Goal: Task Accomplishment & Management: Manage account settings

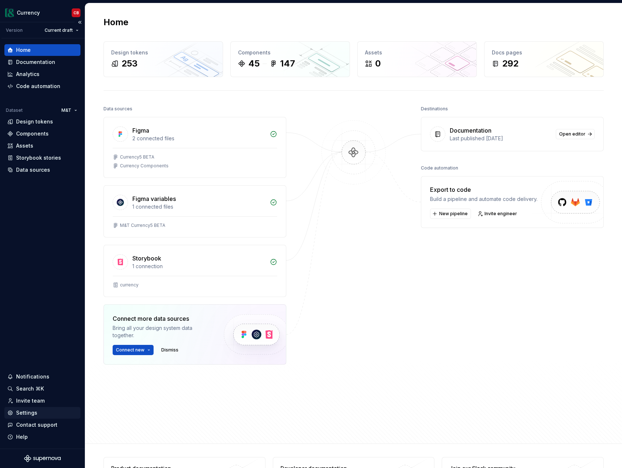
click at [30, 415] on div "Settings" at bounding box center [26, 413] width 21 height 7
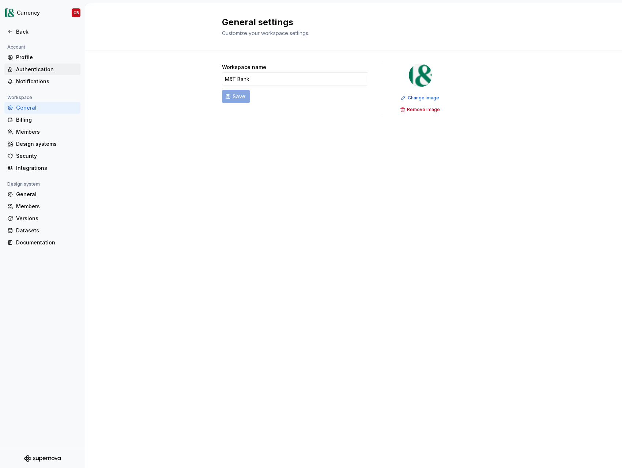
click at [31, 69] on div "Authentication" at bounding box center [46, 69] width 61 height 7
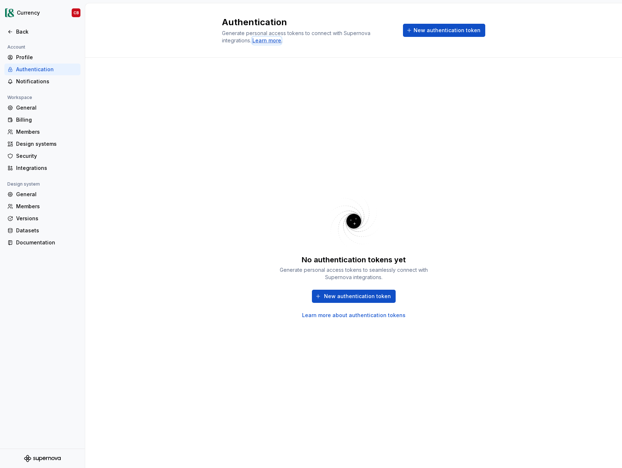
click at [272, 40] on div "Learn more" at bounding box center [266, 40] width 29 height 7
click at [26, 159] on div "Security" at bounding box center [46, 155] width 61 height 7
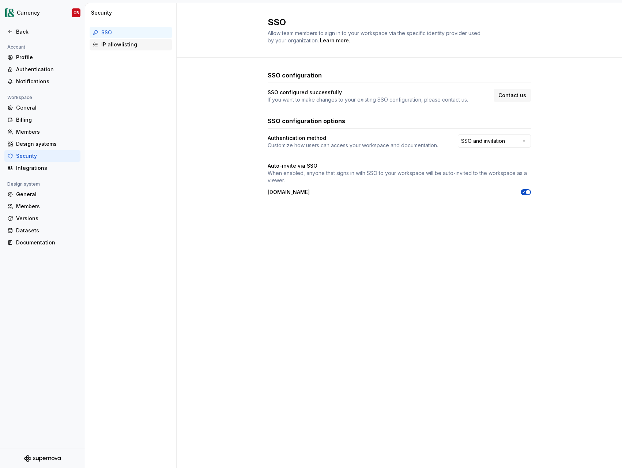
click at [135, 43] on div "IP allowlisting" at bounding box center [135, 44] width 68 height 7
